Goal: Find specific page/section: Find specific page/section

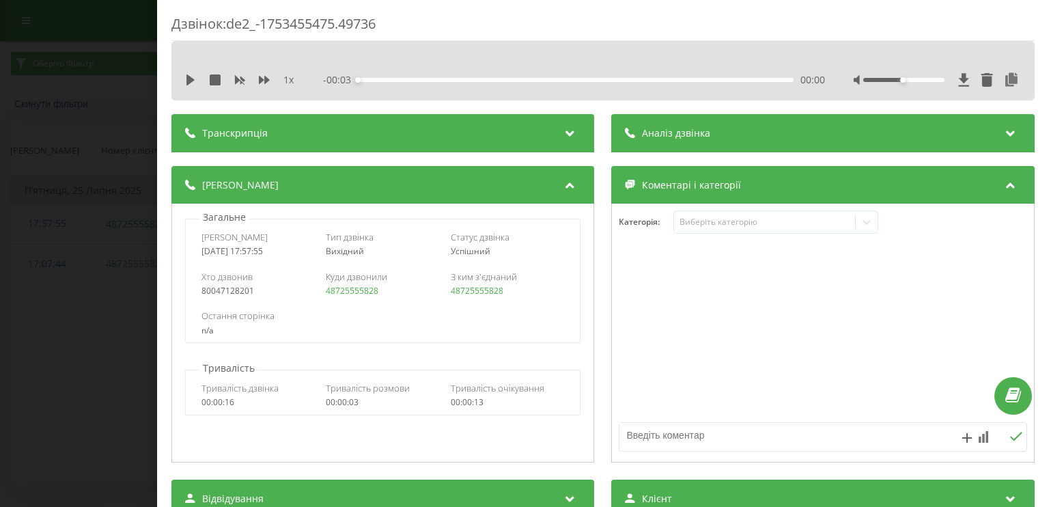
click at [137, 59] on div "Дзвінок : de2_-1753455475.49736 1 x - 00:03 00:00 00:00 Транскрипція Для AI-ана…" at bounding box center [524, 253] width 1049 height 507
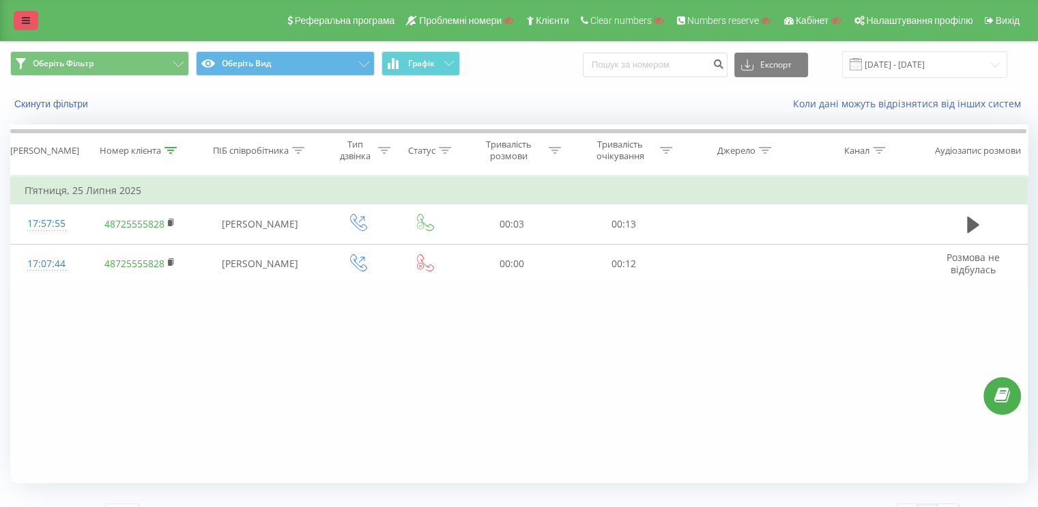
click at [20, 16] on link at bounding box center [26, 20] width 25 height 19
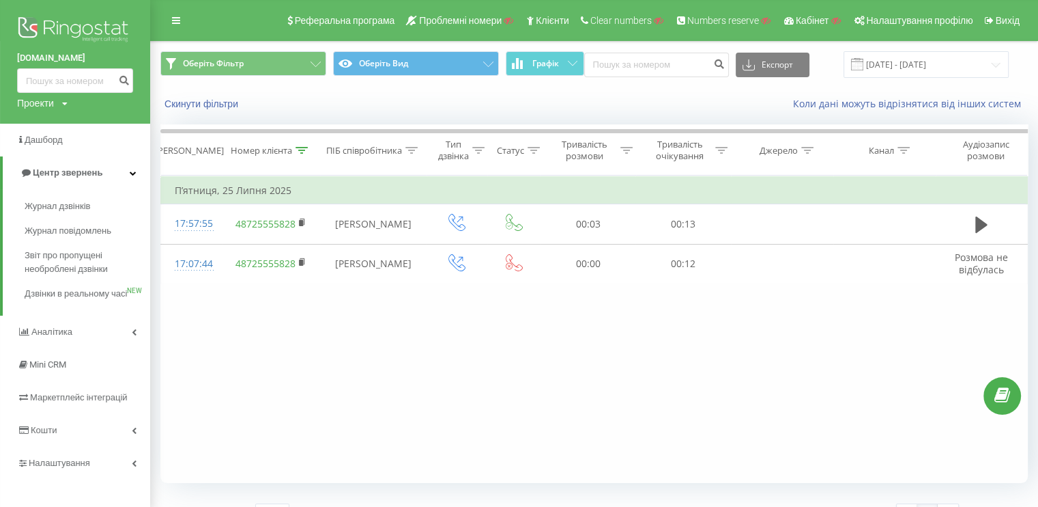
drag, startPoint x: 96, startPoint y: 33, endPoint x: 107, endPoint y: 29, distance: 12.1
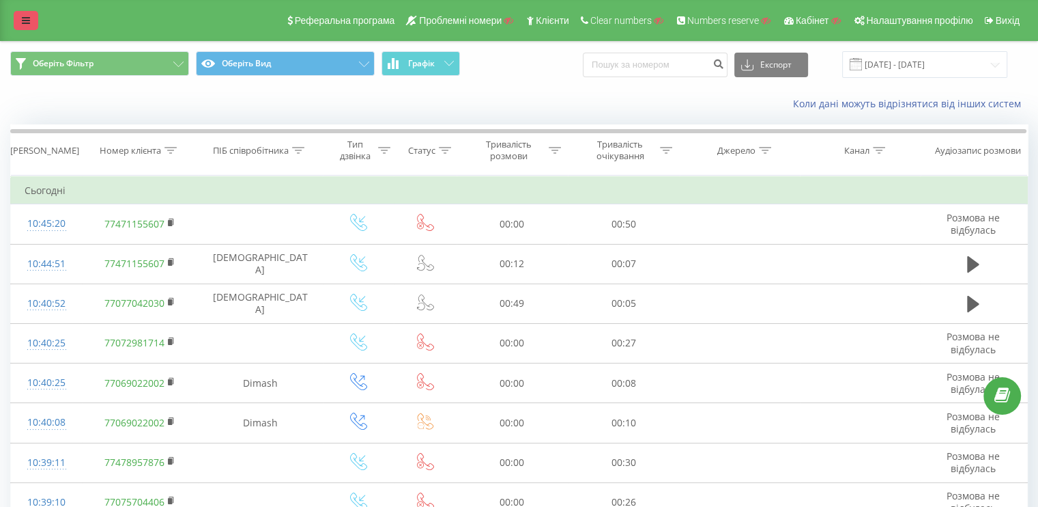
click at [21, 20] on link at bounding box center [26, 20] width 25 height 19
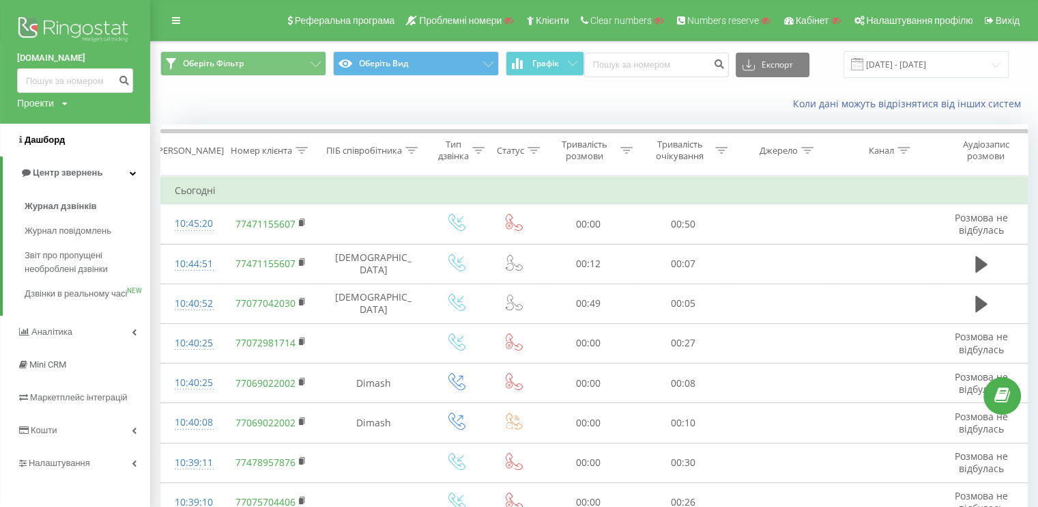
click at [18, 130] on link "Дашборд" at bounding box center [75, 140] width 150 height 33
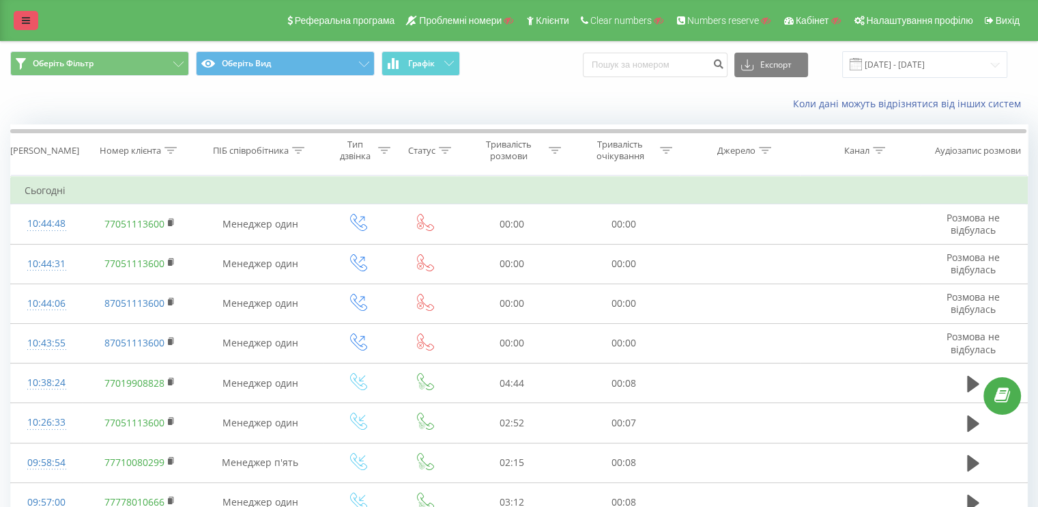
click at [19, 29] on link at bounding box center [26, 20] width 25 height 19
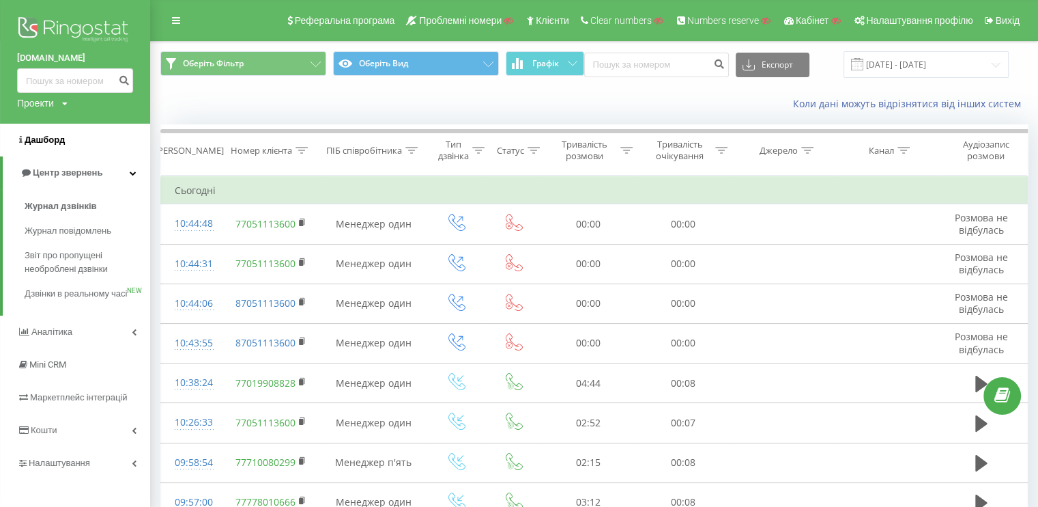
click at [50, 143] on span "Дашборд" at bounding box center [45, 139] width 40 height 10
click at [58, 100] on div "Проекти Пошук" at bounding box center [42, 103] width 51 height 14
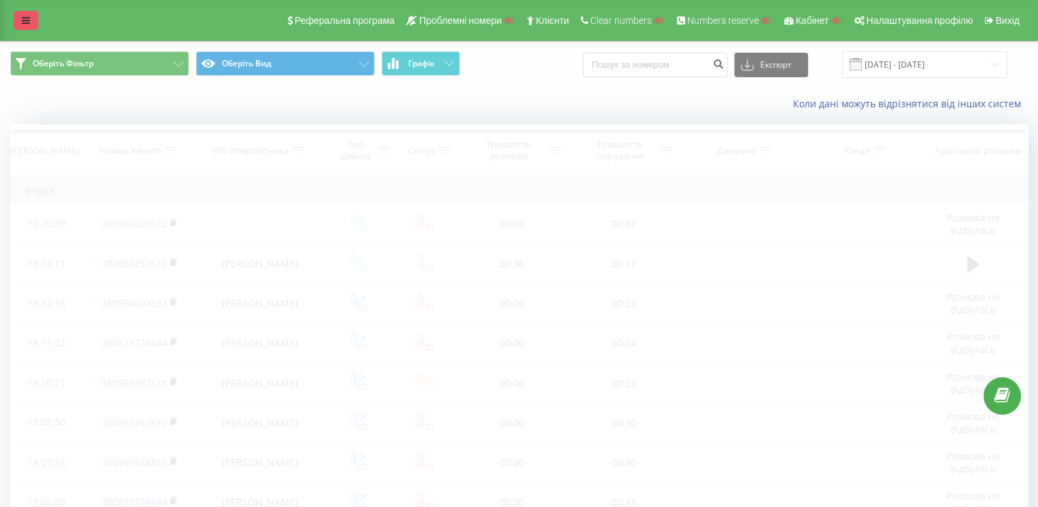
click at [22, 18] on icon at bounding box center [26, 21] width 8 height 10
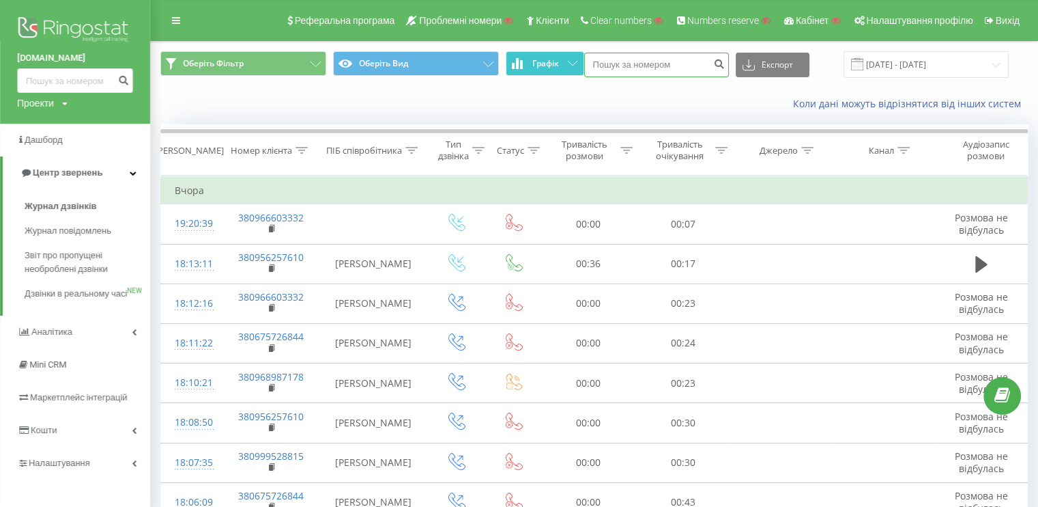
drag, startPoint x: 609, startPoint y: 63, endPoint x: 574, endPoint y: 59, distance: 35.1
click at [606, 63] on input at bounding box center [656, 65] width 145 height 25
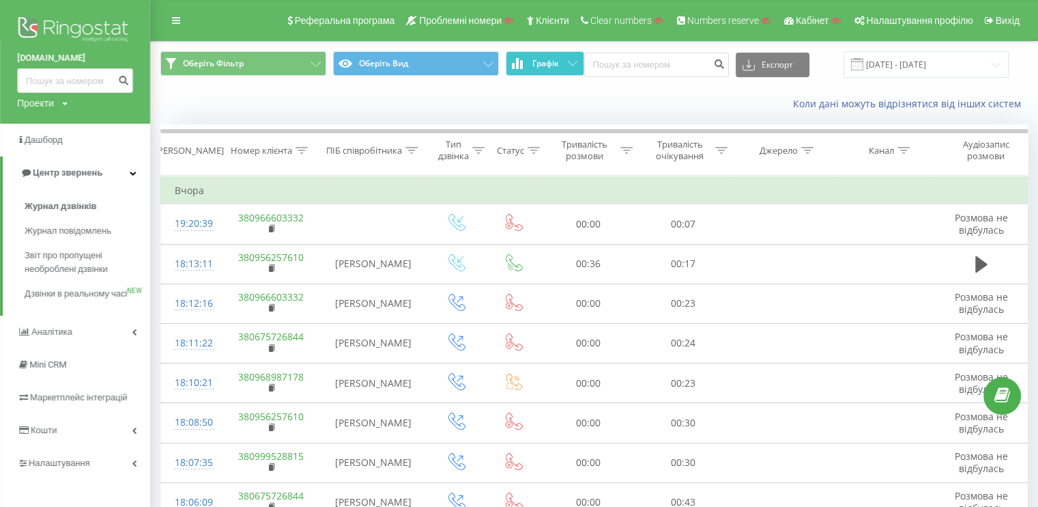
click at [554, 57] on button "Графік" at bounding box center [545, 63] width 79 height 25
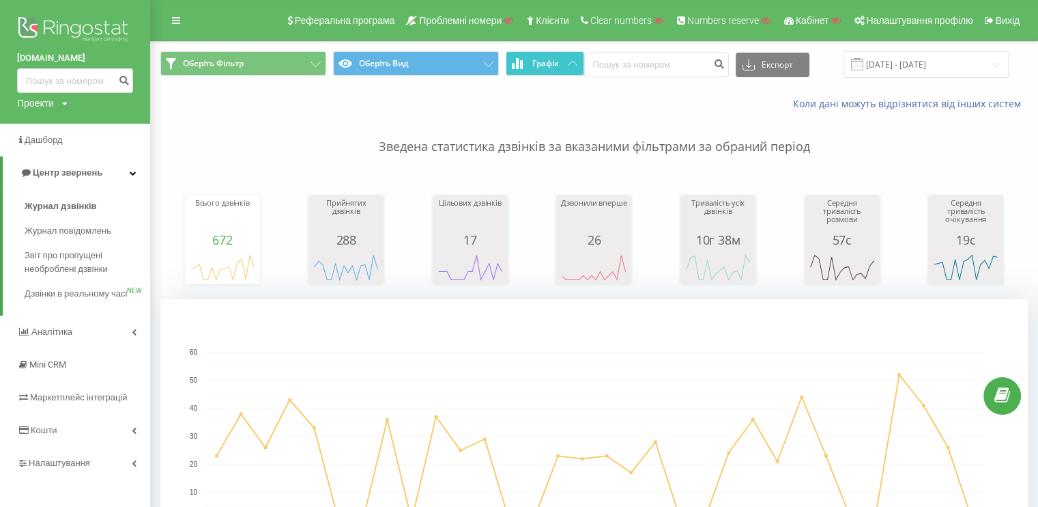
click at [548, 66] on span "Графік" at bounding box center [545, 64] width 27 height 10
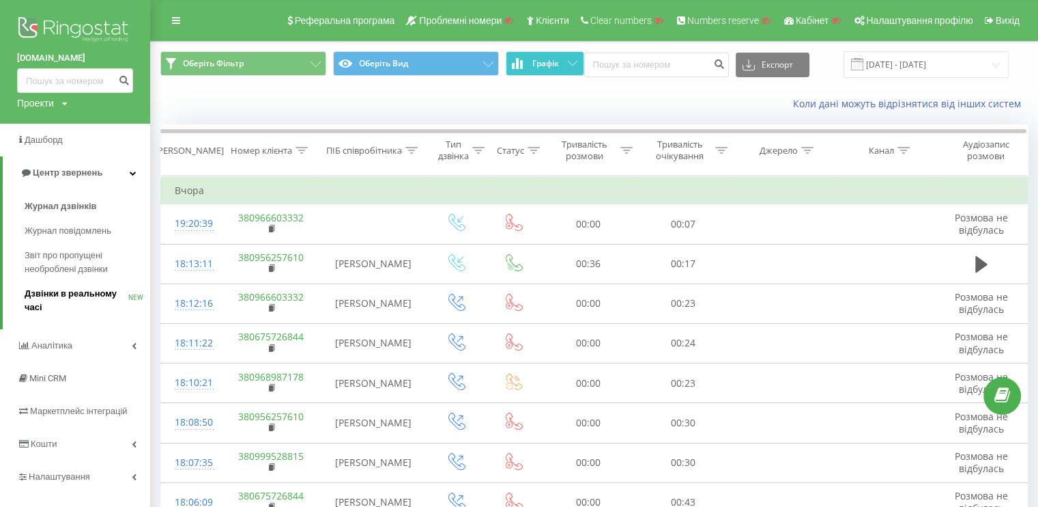
scroll to position [137, 0]
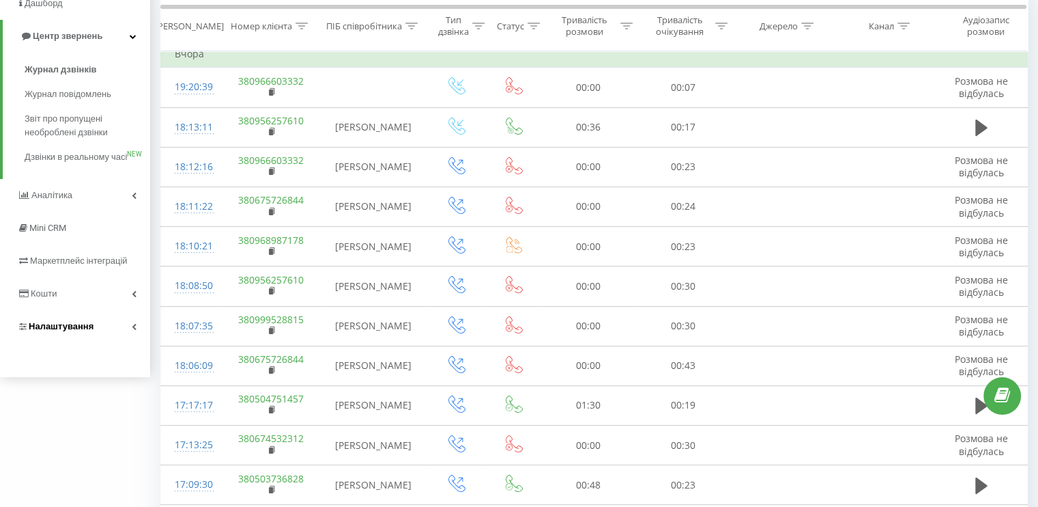
click at [84, 331] on span "Налаштування" at bounding box center [61, 326] width 65 height 10
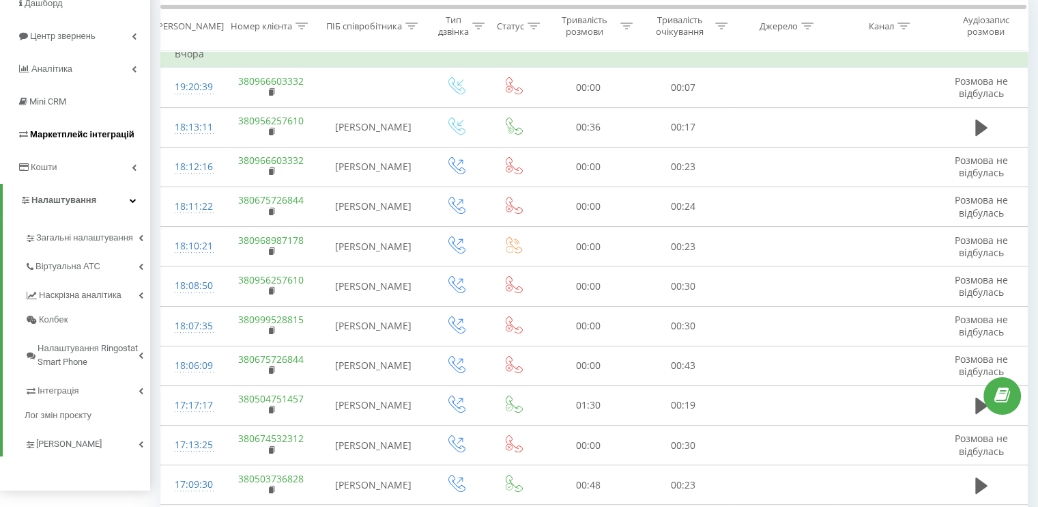
click at [51, 138] on span "Маркетплейс інтеграцій" at bounding box center [82, 134] width 104 height 10
